Goal: Check status: Check status

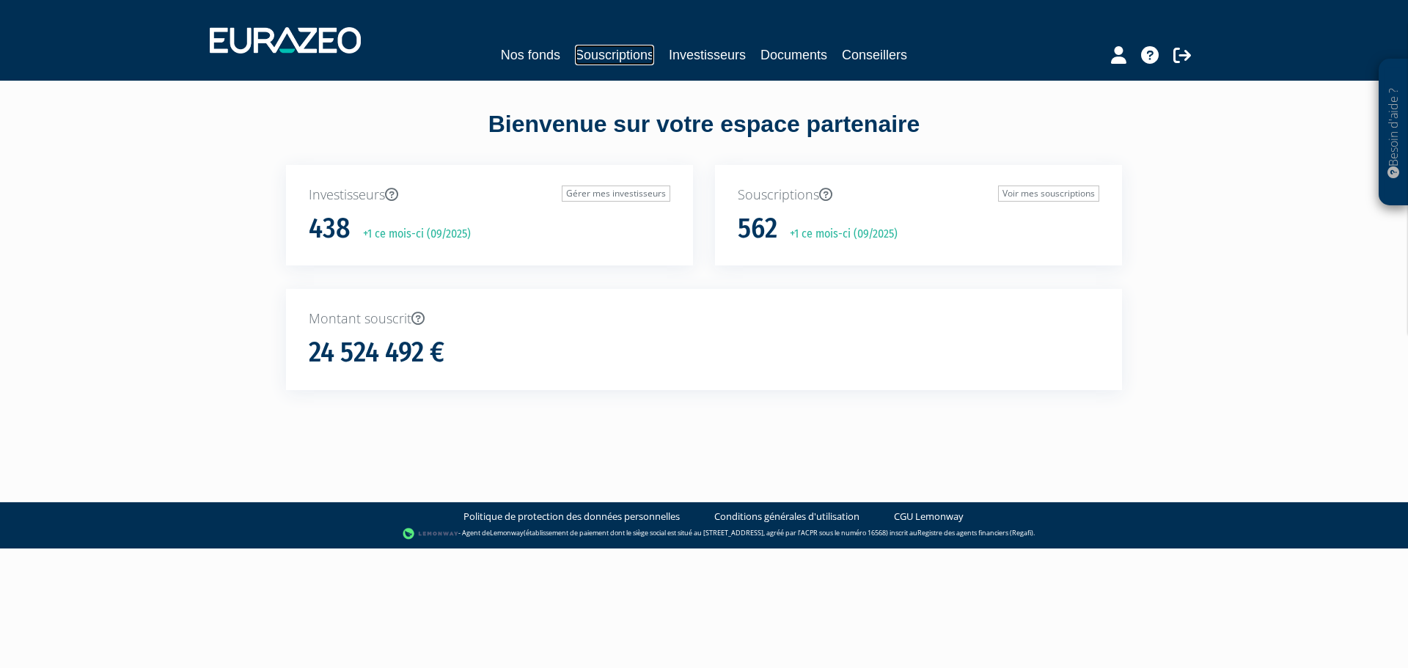
click at [609, 61] on link "Souscriptions" at bounding box center [614, 55] width 79 height 21
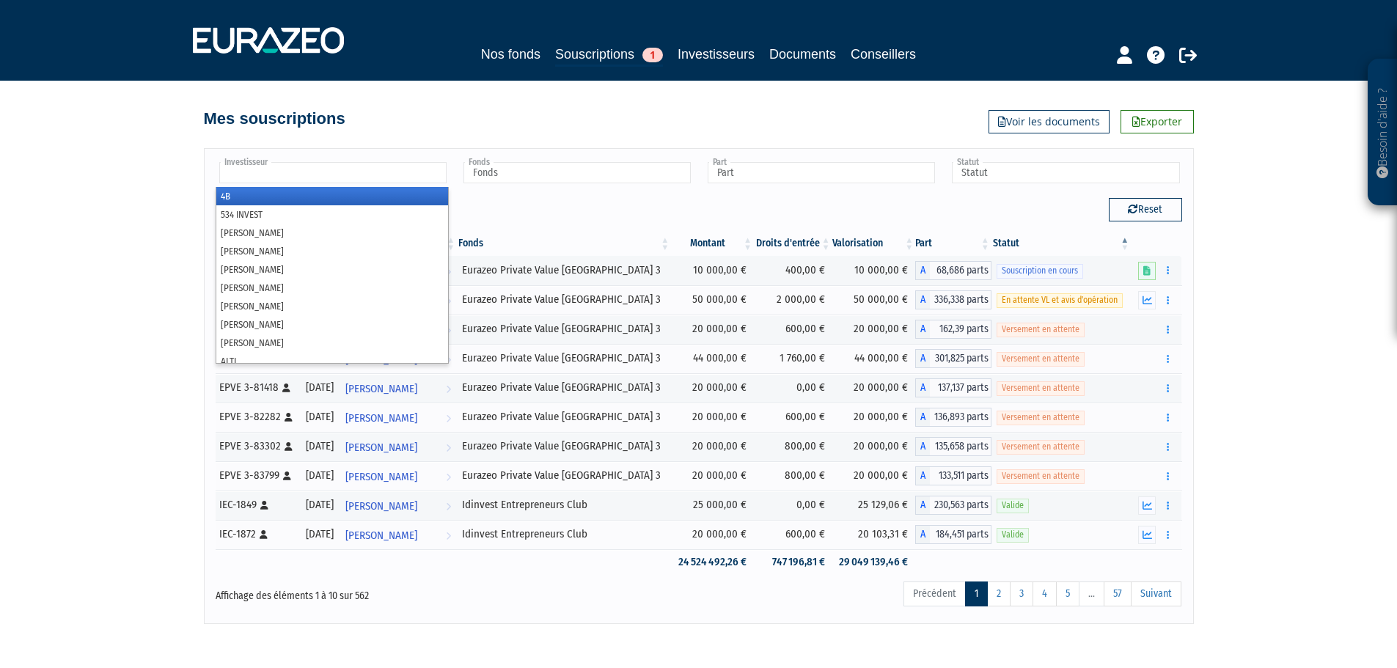
click at [386, 172] on input "text" at bounding box center [332, 172] width 227 height 21
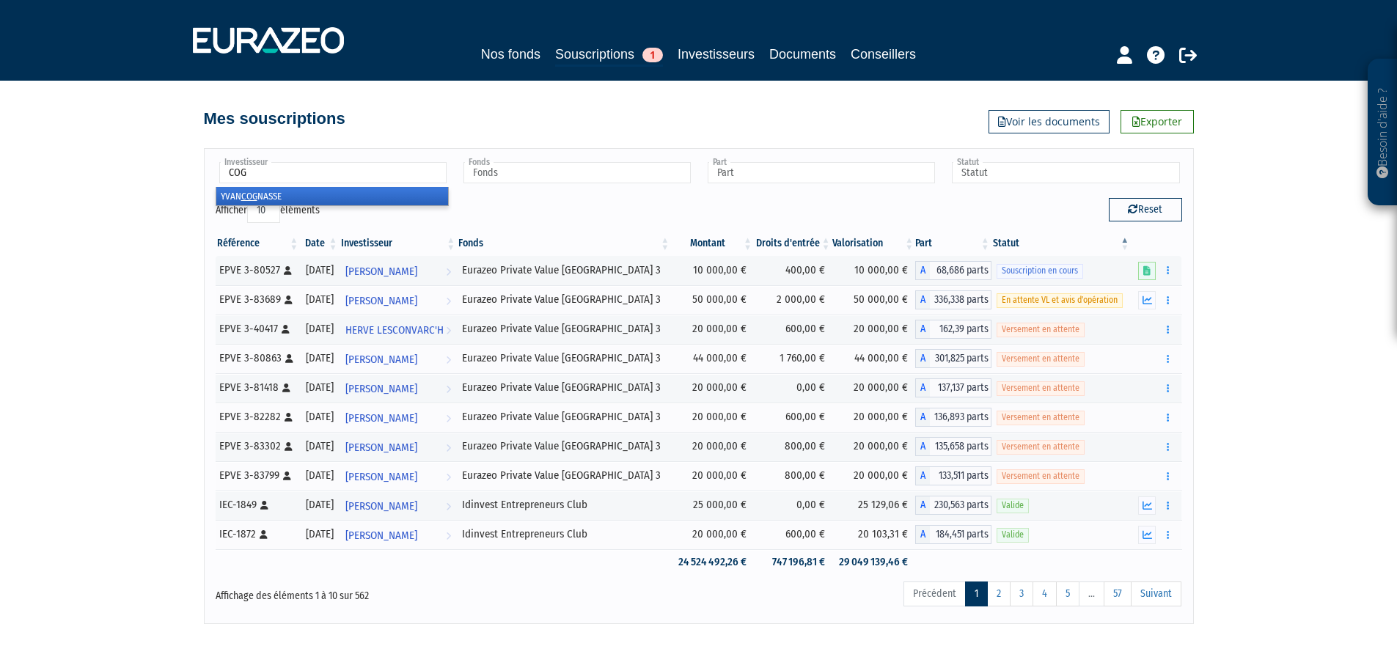
type input "COG"
click at [270, 191] on li "YVAN COG NASSE" at bounding box center [332, 196] width 232 height 18
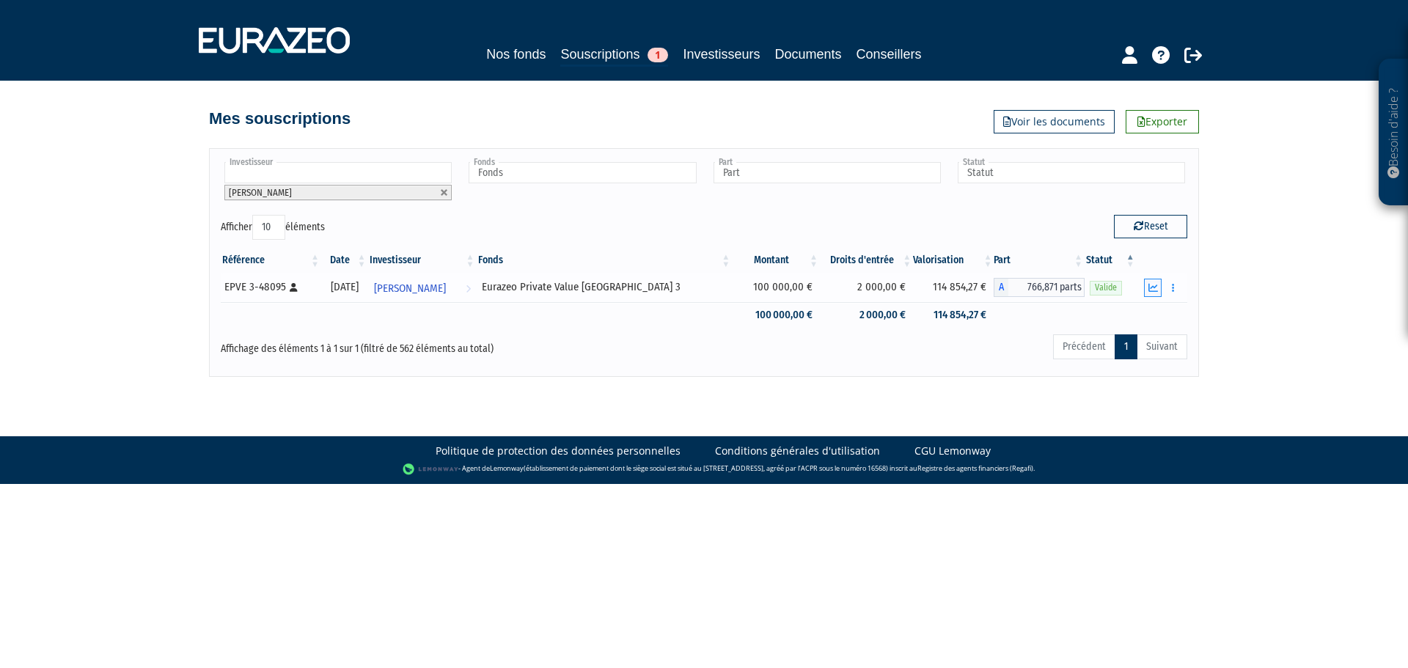
click at [1150, 286] on icon "button" at bounding box center [1153, 288] width 10 height 10
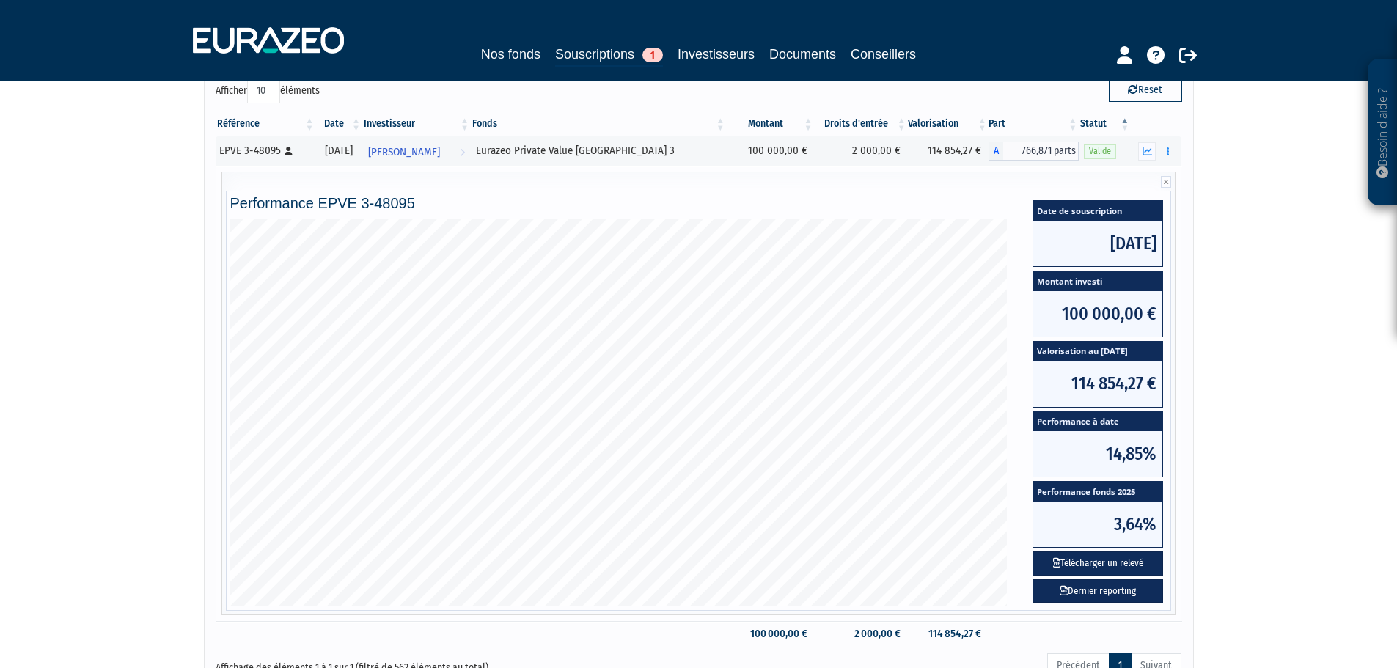
scroll to position [133, 0]
